Goal: Ask a question

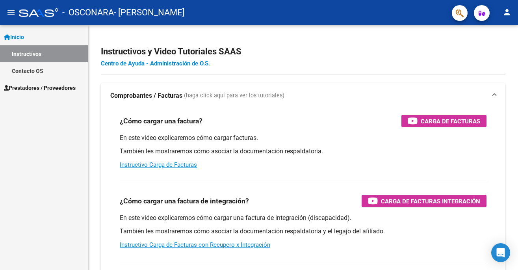
click at [506, 10] on mat-icon "person" at bounding box center [506, 11] width 9 height 9
click at [498, 27] on button "person Mi Perfil" at bounding box center [491, 33] width 48 height 19
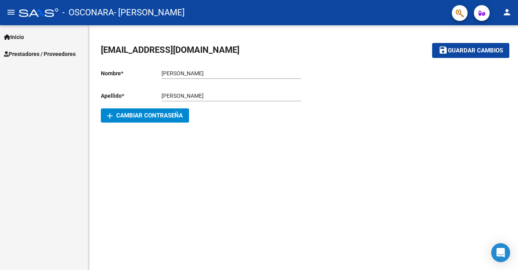
click at [220, 50] on span "[EMAIL_ADDRESS][DOMAIN_NAME]" at bounding box center [170, 50] width 139 height 10
click at [502, 252] on icon "Open Intercom Messenger" at bounding box center [500, 253] width 9 height 10
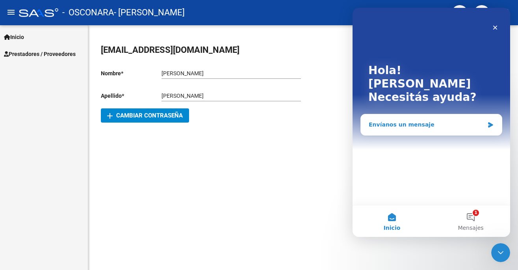
click at [411, 121] on div "Envíanos un mensaje" at bounding box center [426, 125] width 115 height 8
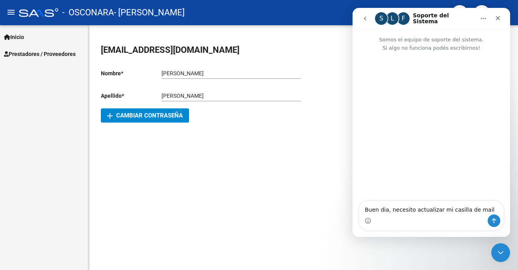
type textarea "Buen dia, necesito actualizar mi casilla de mail"
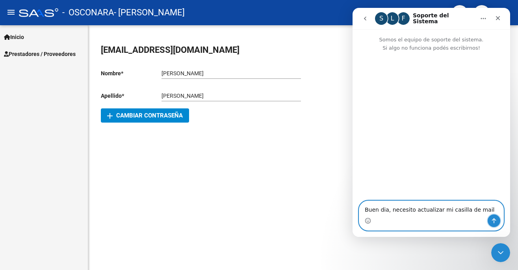
click at [494, 216] on button "Enviar un mensaje…" at bounding box center [494, 220] width 13 height 13
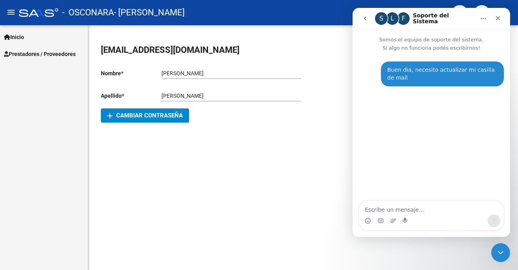
click at [319, 166] on mat-sidenav-content "[EMAIL_ADDRESS][DOMAIN_NAME] save Guardar cambios Nombre * [PERSON_NAME] nombre…" at bounding box center [303, 147] width 430 height 245
click at [335, 132] on div "[EMAIL_ADDRESS][DOMAIN_NAME] save Guardar cambios Nombre * [PERSON_NAME] nombre…" at bounding box center [303, 83] width 430 height 116
click at [505, 255] on div "Cerrar Intercom Messenger" at bounding box center [499, 251] width 19 height 19
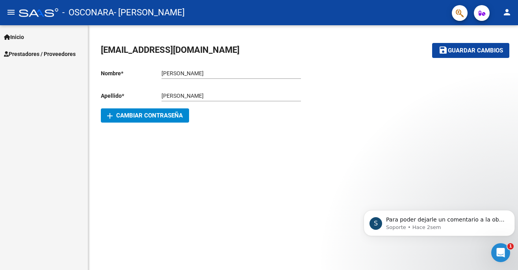
click at [478, 14] on button "button" at bounding box center [482, 13] width 16 height 16
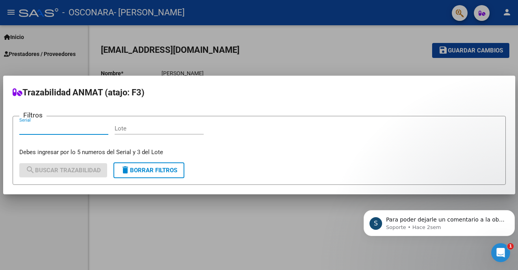
click at [478, 14] on div at bounding box center [259, 135] width 518 height 270
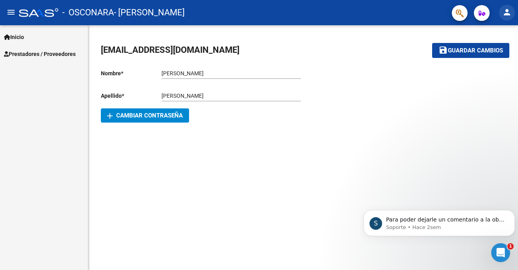
click at [504, 11] on mat-icon "person" at bounding box center [506, 11] width 9 height 9
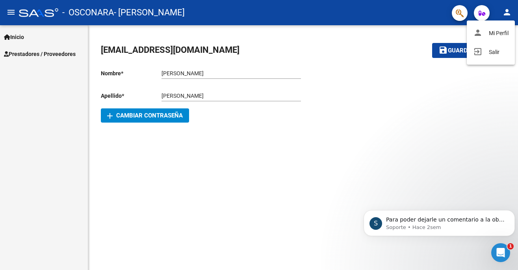
click at [504, 11] on div at bounding box center [259, 135] width 518 height 270
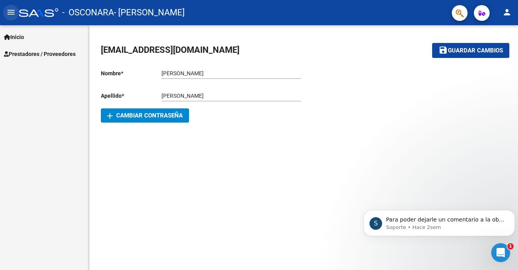
click at [14, 16] on mat-icon "menu" at bounding box center [10, 11] width 9 height 9
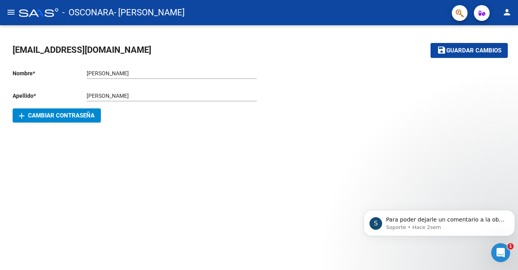
click at [117, 15] on span "- [PERSON_NAME]" at bounding box center [149, 12] width 71 height 17
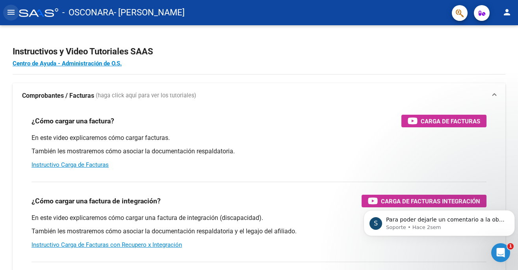
click at [17, 11] on button "menu" at bounding box center [11, 13] width 16 height 16
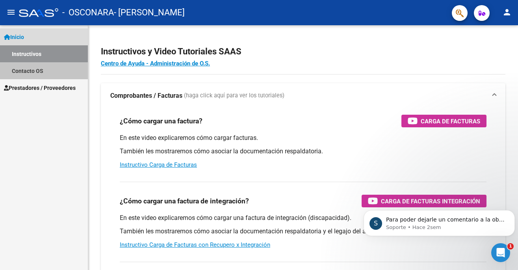
click at [43, 73] on link "Contacto OS" at bounding box center [44, 70] width 88 height 17
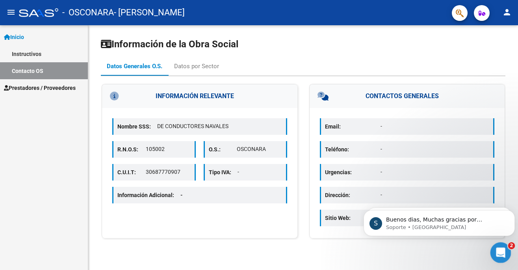
click at [502, 244] on div "Abrir Intercom Messenger" at bounding box center [500, 251] width 26 height 26
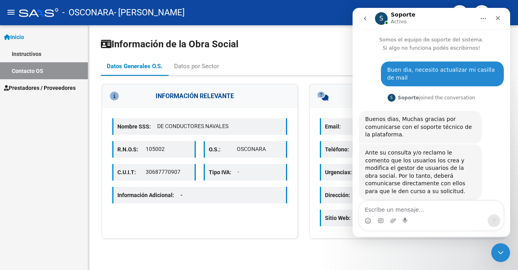
scroll to position [8, 0]
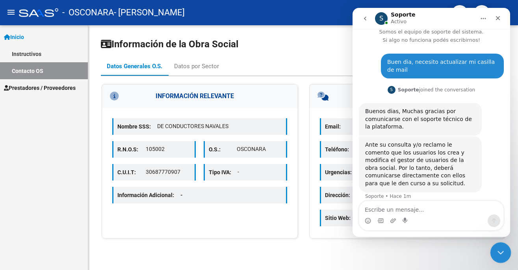
drag, startPoint x: 498, startPoint y: 252, endPoint x: 980, endPoint y: 484, distance: 534.6
click at [498, 252] on icon "Cerrar Intercom Messenger" at bounding box center [499, 251] width 9 height 9
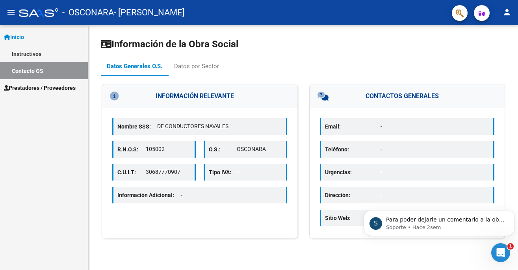
scroll to position [0, 0]
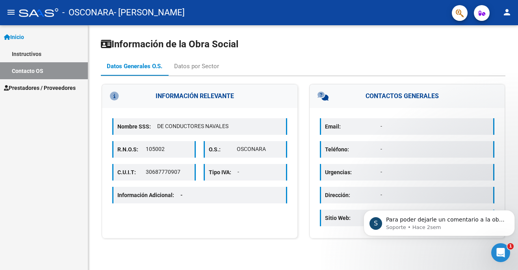
click at [421, 93] on h3 "CONTACTOS GENERALES" at bounding box center [407, 96] width 195 height 24
click at [365, 134] on div "Email: -" at bounding box center [407, 126] width 175 height 17
click at [367, 129] on p "Email:" at bounding box center [353, 126] width 56 height 9
click at [367, 125] on p "Email:" at bounding box center [353, 126] width 56 height 9
click at [382, 100] on h3 "CONTACTOS GENERALES" at bounding box center [407, 96] width 195 height 24
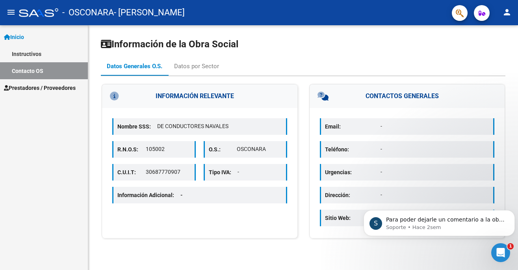
click at [380, 94] on h3 "CONTACTOS GENERALES" at bounding box center [407, 96] width 195 height 24
click at [380, 95] on h3 "CONTACTOS GENERALES" at bounding box center [407, 96] width 195 height 24
click at [386, 134] on div "Email: -" at bounding box center [407, 126] width 175 height 17
click at [383, 159] on div "Email: - Teléfono: - Urgencias: - Dirección: - Sitio Web: -" at bounding box center [407, 173] width 195 height 130
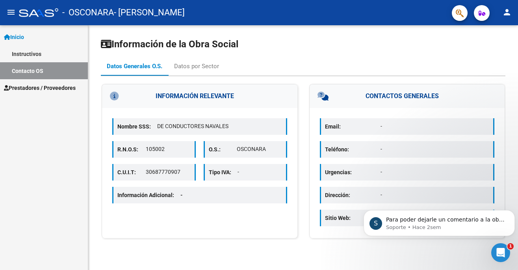
click at [383, 160] on div "Email: - Teléfono: - Urgencias: - Dirección: - Sitio Web: -" at bounding box center [407, 173] width 195 height 130
click at [207, 64] on div "Datos por Sector" at bounding box center [196, 66] width 45 height 9
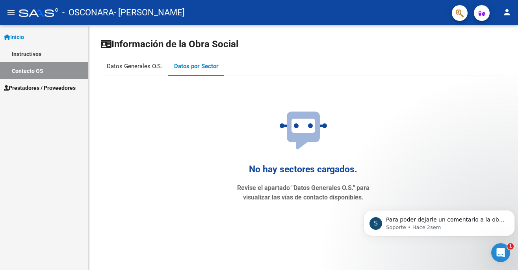
click at [151, 63] on div "Datos Generales O.S." at bounding box center [135, 66] width 56 height 9
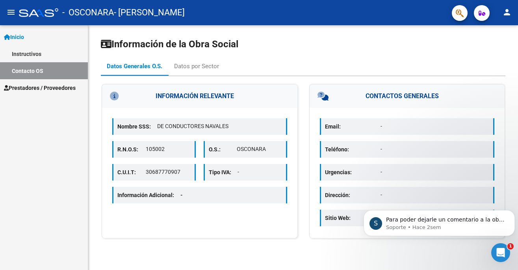
click at [493, 130] on div "Email: -" at bounding box center [407, 126] width 175 height 17
drag, startPoint x: 491, startPoint y: 129, endPoint x: 479, endPoint y: 126, distance: 12.1
click at [488, 128] on div "Email: -" at bounding box center [407, 126] width 175 height 17
click at [329, 125] on p "Email:" at bounding box center [353, 126] width 56 height 9
click at [329, 126] on p "Email:" at bounding box center [353, 126] width 56 height 9
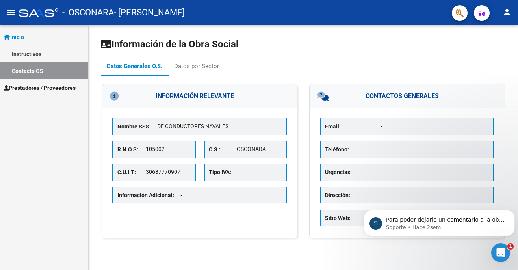
click at [329, 126] on p "Email:" at bounding box center [353, 126] width 56 height 9
click at [353, 131] on div "Email: -" at bounding box center [407, 126] width 175 height 17
drag, startPoint x: 349, startPoint y: 149, endPoint x: 334, endPoint y: 150, distance: 14.6
click at [349, 149] on p "Teléfono:" at bounding box center [353, 149] width 56 height 9
click at [334, 150] on p "Teléfono:" at bounding box center [353, 149] width 56 height 9
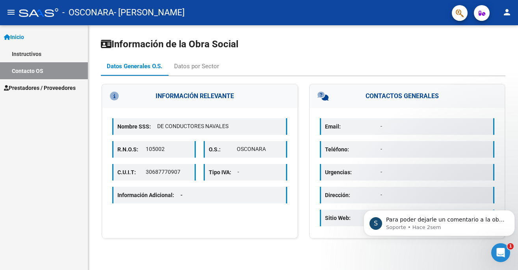
click at [339, 174] on p "Urgencias:" at bounding box center [353, 172] width 56 height 9
click at [343, 191] on div "Email: - Teléfono: - Urgencias: - Dirección: - Sitio Web: -" at bounding box center [407, 173] width 195 height 130
click at [343, 192] on p "Dirección:" at bounding box center [353, 195] width 56 height 9
click at [55, 87] on span "Prestadores / Proveedores" at bounding box center [40, 88] width 72 height 9
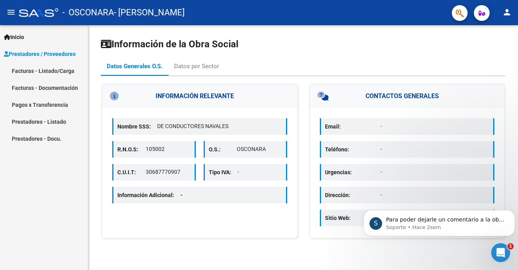
click at [23, 31] on link "Inicio" at bounding box center [44, 36] width 88 height 17
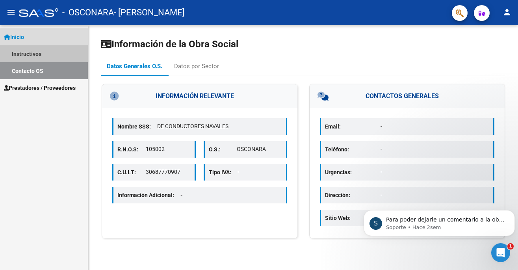
click at [26, 51] on link "Instructivos" at bounding box center [44, 53] width 88 height 17
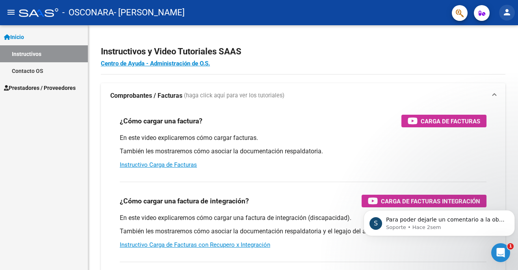
click at [506, 18] on button "person" at bounding box center [507, 13] width 16 height 16
click at [501, 32] on button "person Mi Perfil" at bounding box center [491, 33] width 48 height 19
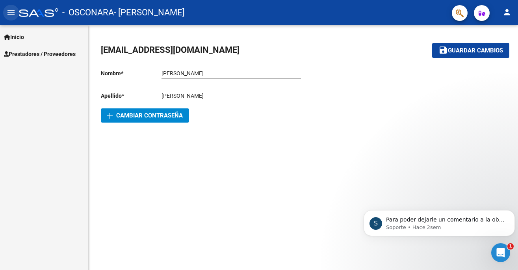
click at [10, 13] on mat-icon "menu" at bounding box center [10, 11] width 9 height 9
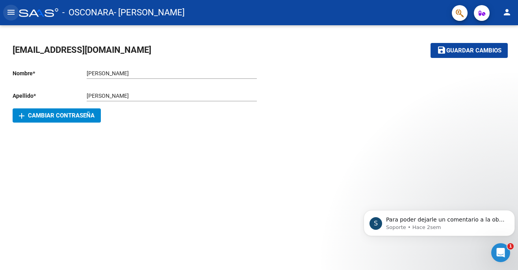
click at [7, 13] on mat-icon "menu" at bounding box center [10, 11] width 9 height 9
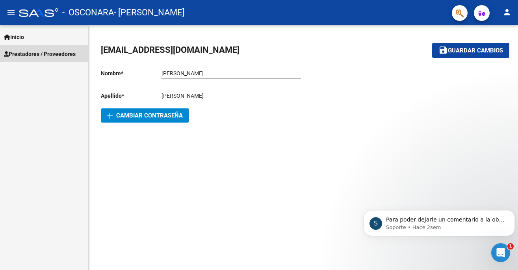
click at [20, 57] on span "Prestadores / Proveedores" at bounding box center [40, 54] width 72 height 9
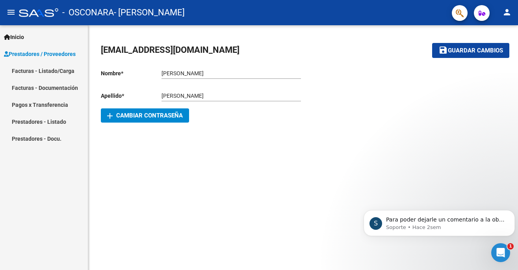
click at [31, 70] on link "Facturas - Listado/Carga" at bounding box center [44, 70] width 88 height 17
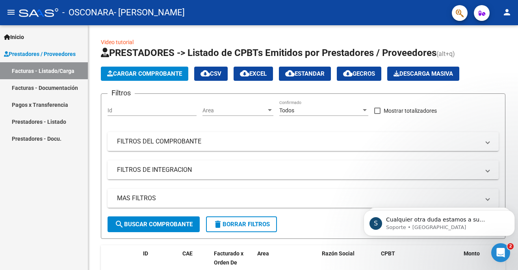
scroll to position [63, 0]
click at [500, 248] on icon "Abrir Intercom Messenger" at bounding box center [499, 251] width 13 height 13
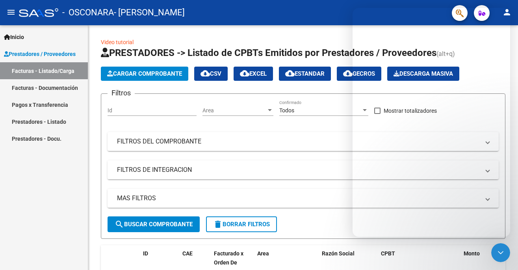
scroll to position [51, 0]
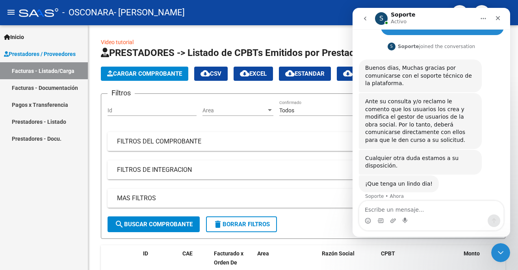
click at [434, 207] on textarea "Escribe un mensaje..." at bounding box center [431, 207] width 144 height 13
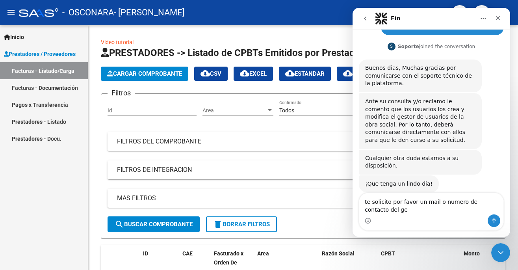
scroll to position [59, 0]
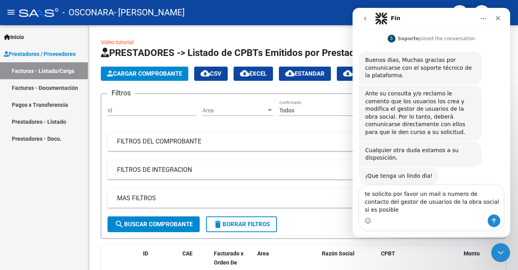
type textarea "te solicito por favor un mail o numero de contacto del gestor de usuarios de la…"
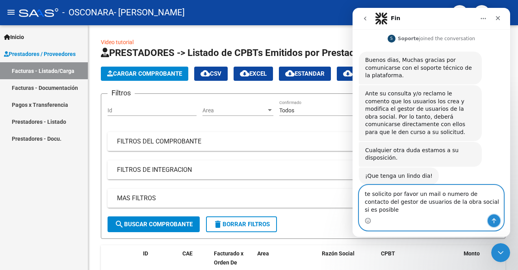
click at [493, 223] on icon "Enviar un mensaje…" at bounding box center [494, 221] width 6 height 6
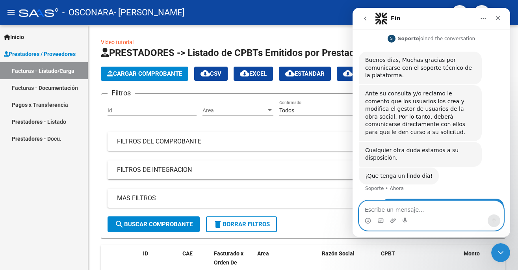
scroll to position [90, 0]
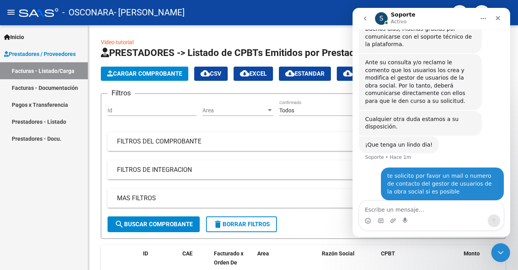
click at [33, 162] on div "Inicio Instructivos Contacto OS Prestadores / Proveedores Facturas - Listado/Ca…" at bounding box center [44, 147] width 88 height 245
